Goal: Task Accomplishment & Management: Use online tool/utility

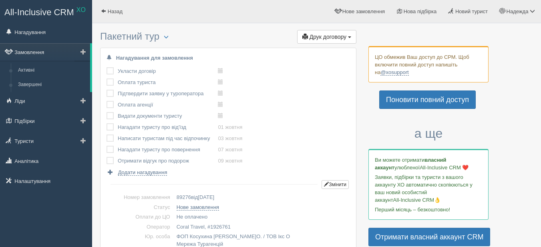
click at [34, 49] on link "Замовлення" at bounding box center [45, 52] width 90 height 18
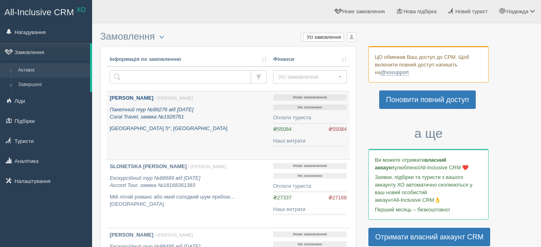
click at [134, 99] on b "DOLYNSKA [PERSON_NAME]" at bounding box center [132, 98] width 44 height 6
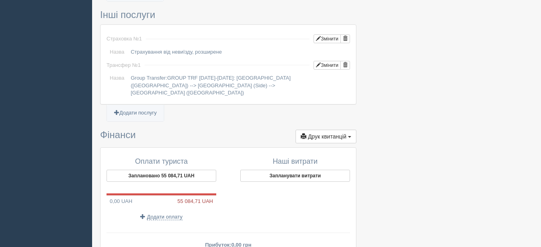
scroll to position [680, 0]
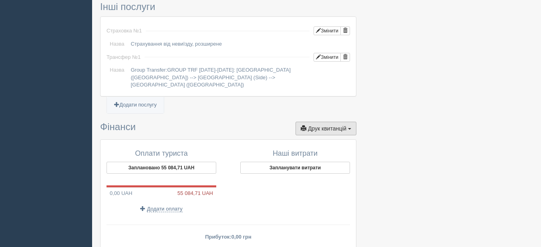
click at [330, 125] on span "Друк квитанцій" at bounding box center [327, 128] width 38 height 6
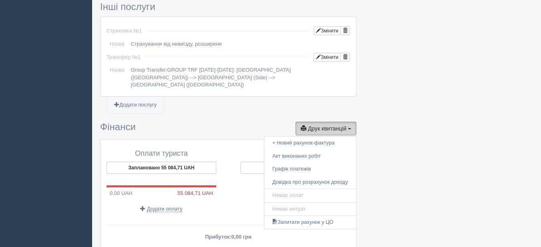
click at [315, 125] on span "Друк квитанцій" at bounding box center [327, 128] width 38 height 6
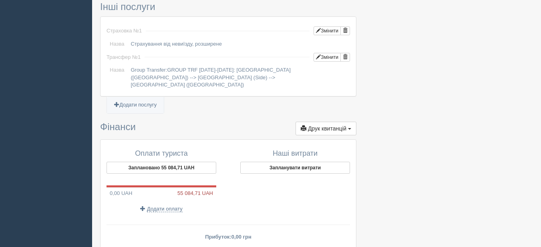
scroll to position [560, 0]
